Goal: Book appointment/travel/reservation

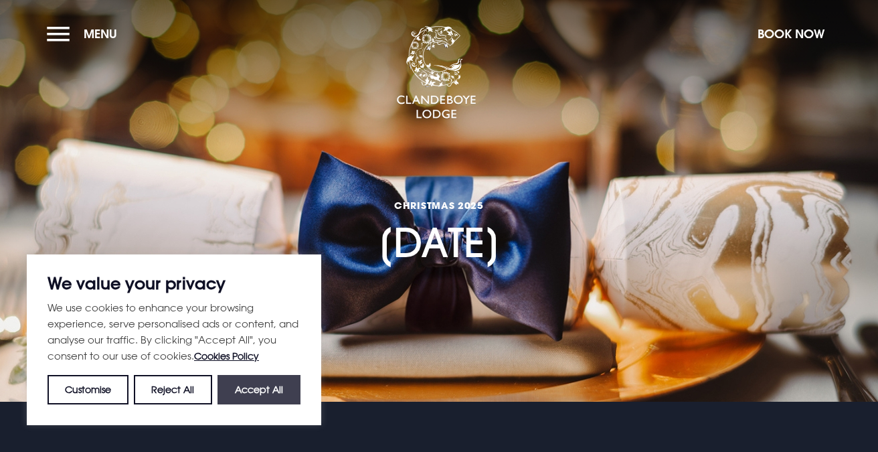
click at [264, 392] on button "Accept All" at bounding box center [259, 389] width 83 height 29
checkbox input "true"
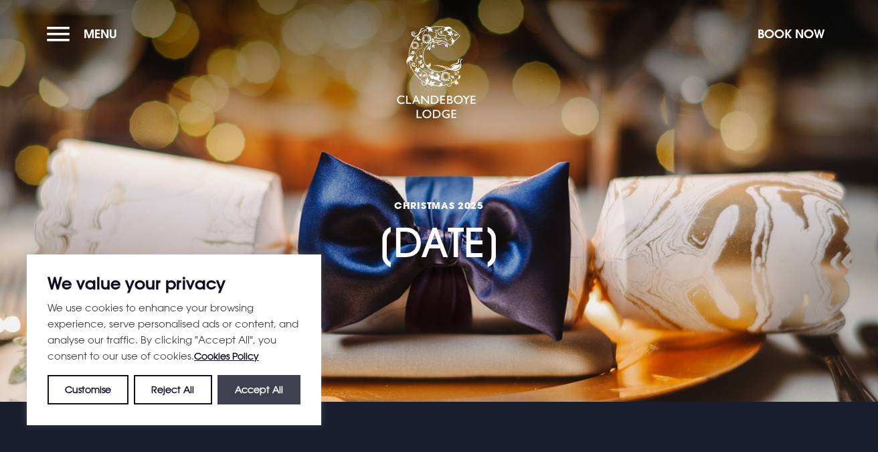
checkbox input "true"
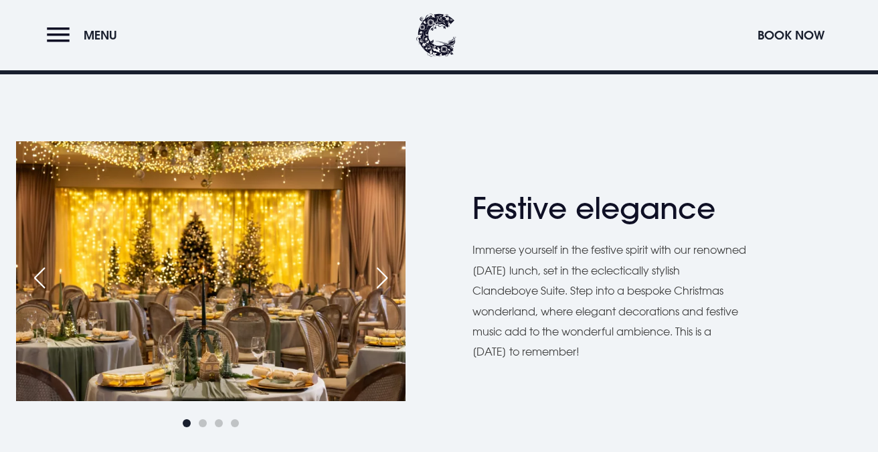
scroll to position [496, 0]
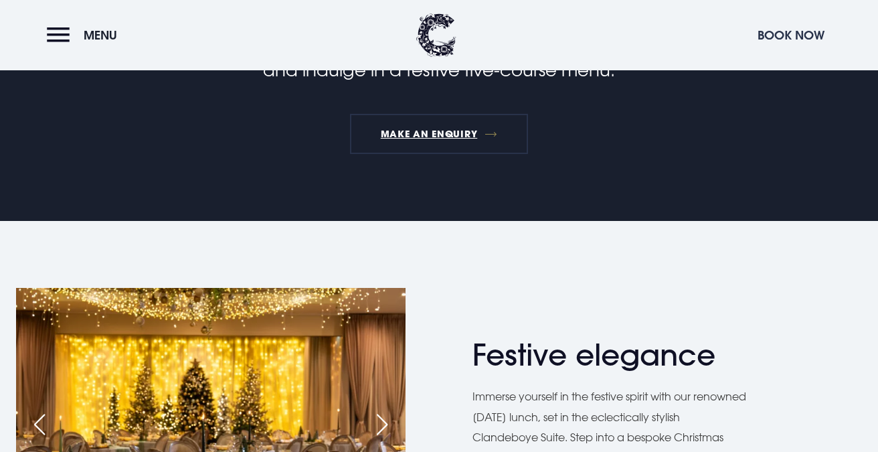
click at [785, 33] on button "Book Now" at bounding box center [791, 35] width 80 height 29
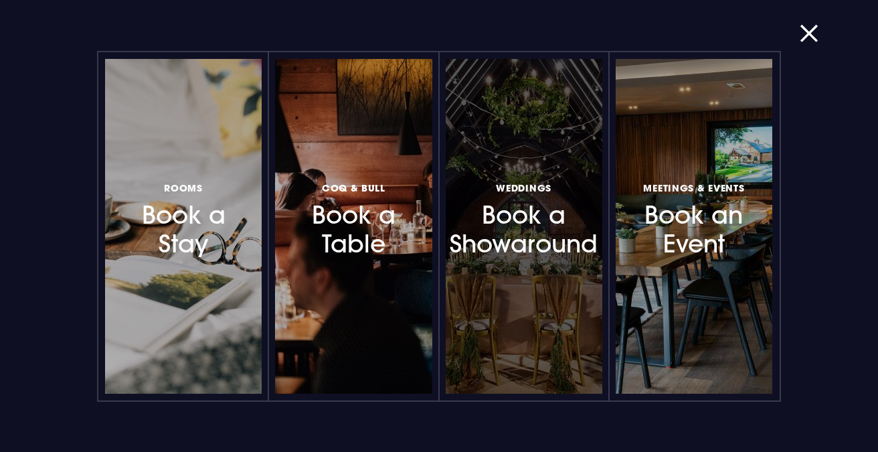
scroll to position [688, 0]
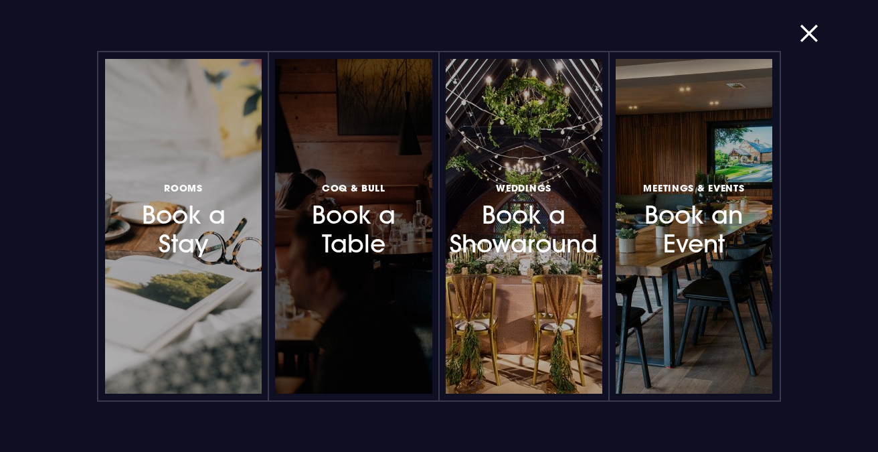
click at [347, 212] on h3 "Coq & Bull Book a Table" at bounding box center [353, 219] width 101 height 80
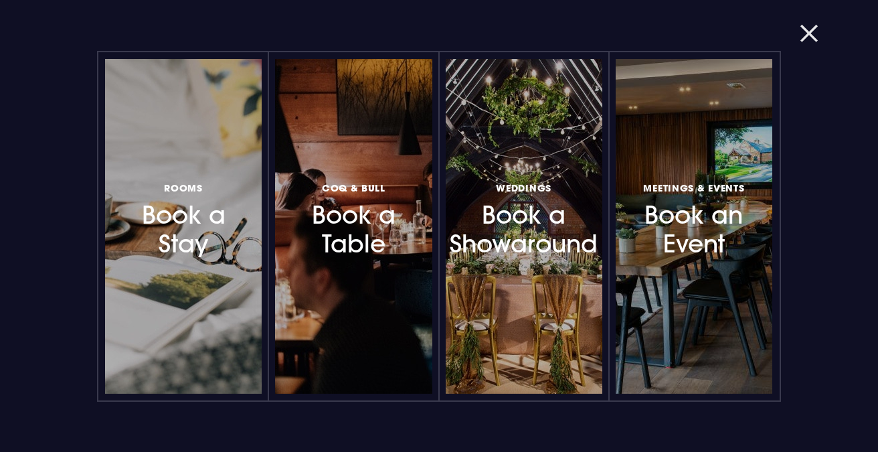
click at [810, 27] on button "button" at bounding box center [817, 33] width 35 height 13
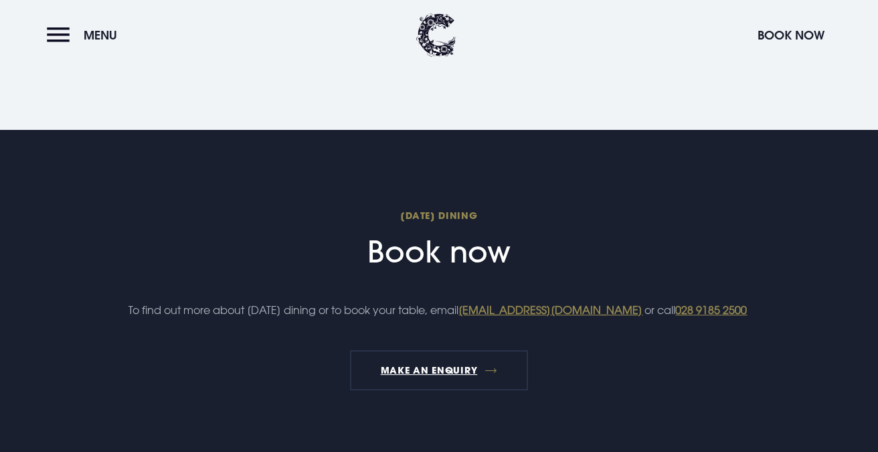
scroll to position [1322, 0]
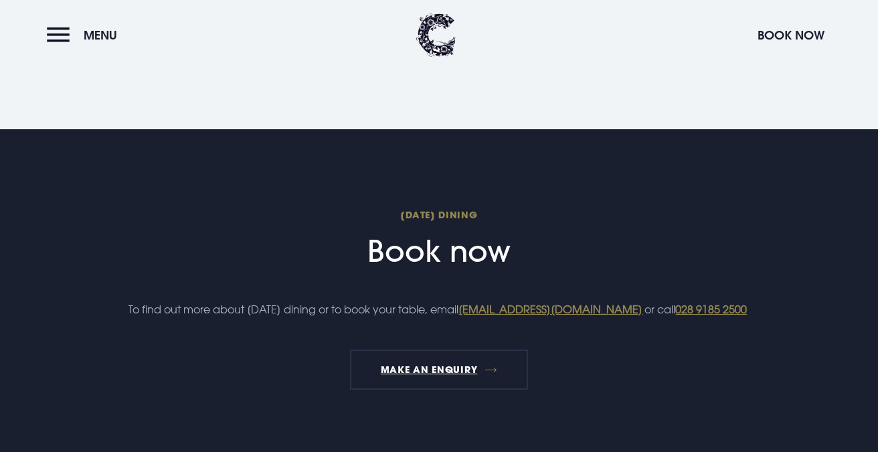
click at [464, 249] on h2 "[DATE] Dining Book now" at bounding box center [439, 238] width 637 height 61
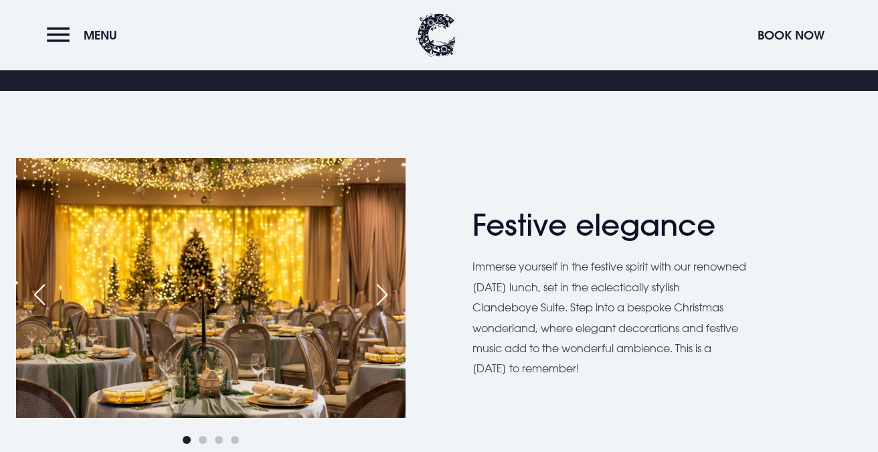
scroll to position [613, 0]
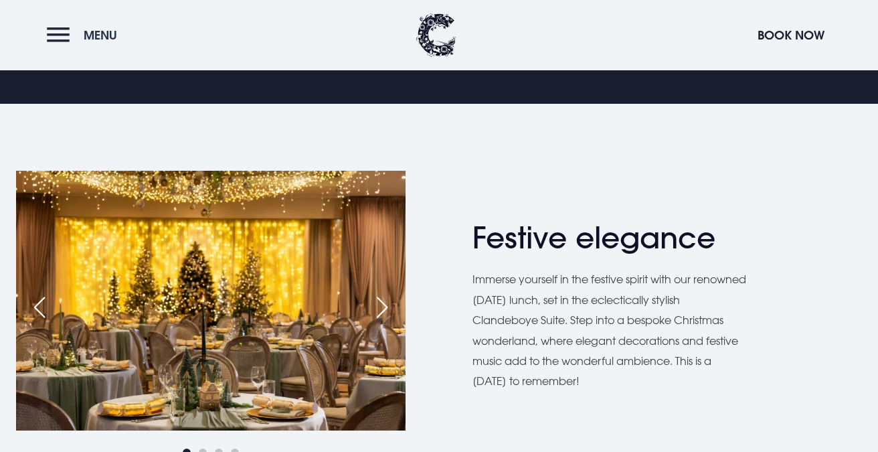
click at [60, 34] on button "Menu" at bounding box center [85, 35] width 77 height 29
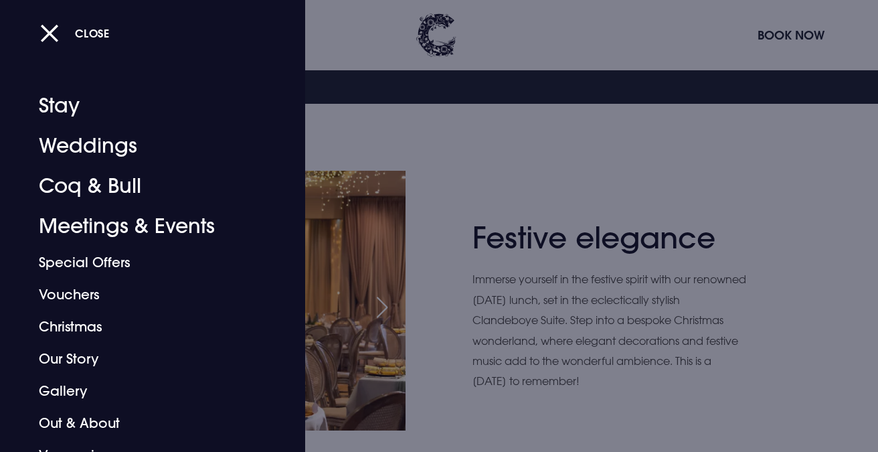
click at [378, 42] on div "Close" at bounding box center [454, 33] width 828 height 28
click at [50, 35] on button "Close" at bounding box center [75, 32] width 70 height 27
